Goal: Information Seeking & Learning: Learn about a topic

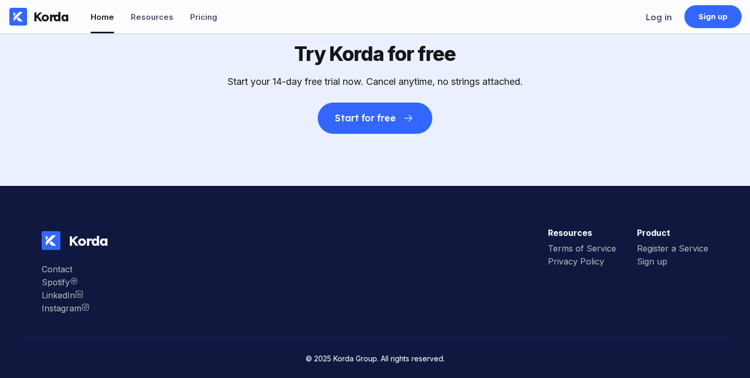
scroll to position [2938, 0]
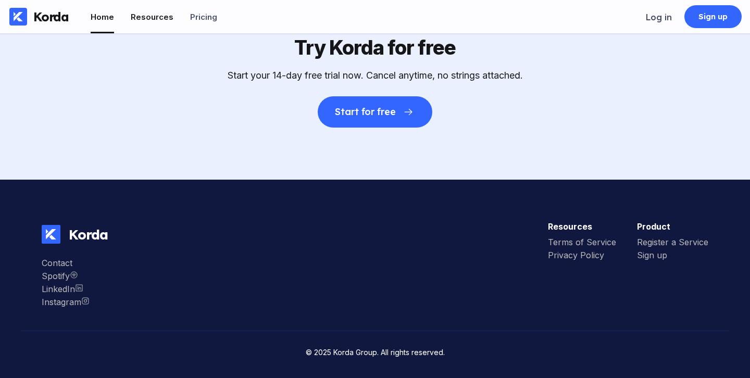
click at [159, 14] on div "Resources" at bounding box center [152, 17] width 43 height 10
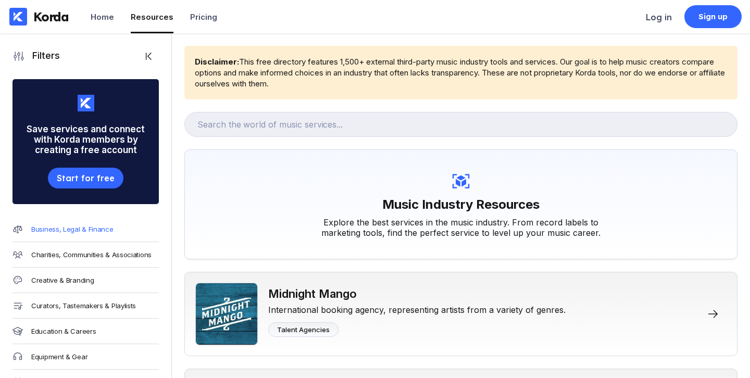
click at [87, 232] on div "Business, Legal & Finance" at bounding box center [72, 229] width 82 height 8
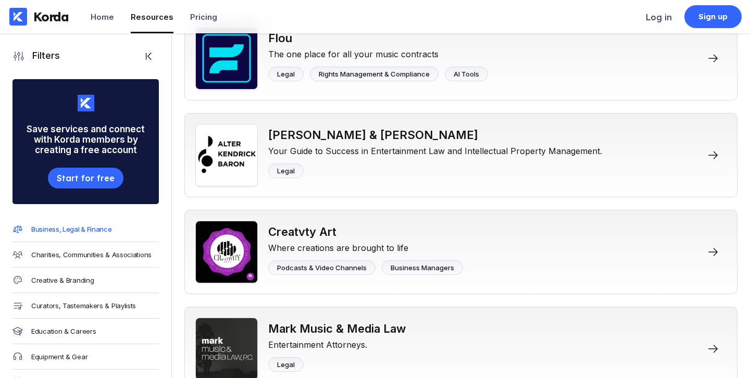
scroll to position [273, 0]
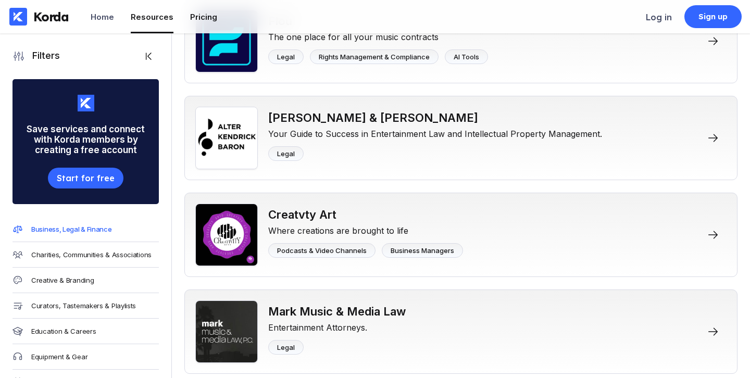
click at [201, 19] on div "Pricing" at bounding box center [203, 17] width 27 height 10
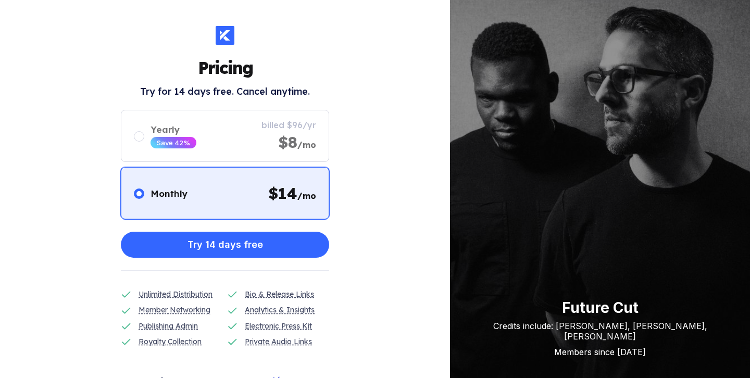
scroll to position [34, 0]
